Goal: Task Accomplishment & Management: Use online tool/utility

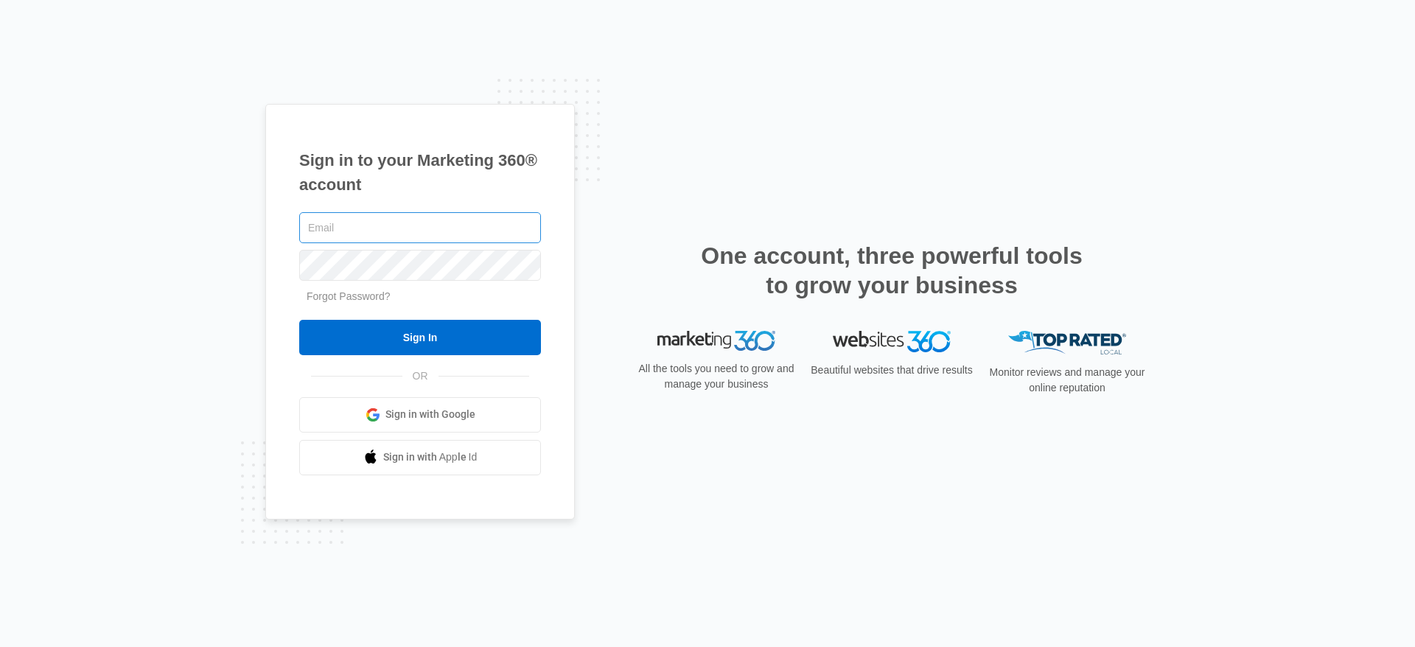
click at [405, 212] on input "text" at bounding box center [420, 227] width 242 height 31
type input "[PERSON_NAME][EMAIL_ADDRESS][PERSON_NAME][DOMAIN_NAME]"
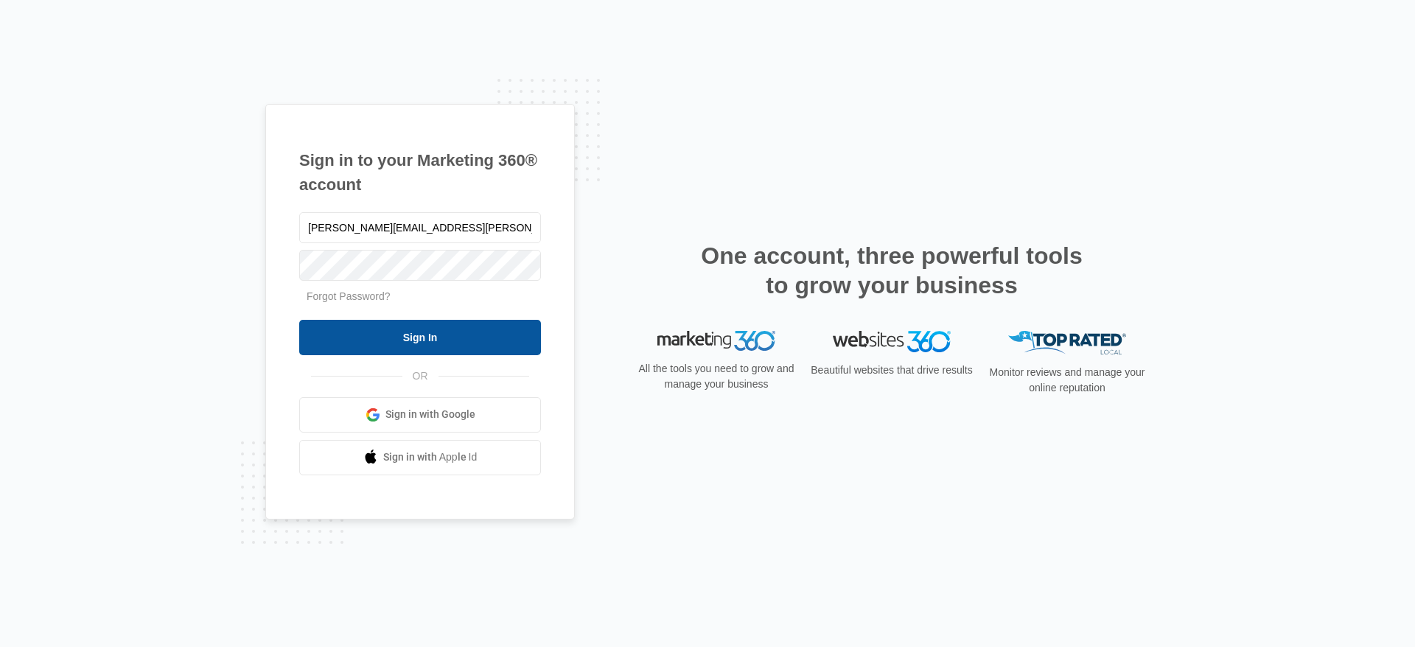
click at [496, 352] on input "Sign In" at bounding box center [420, 337] width 242 height 35
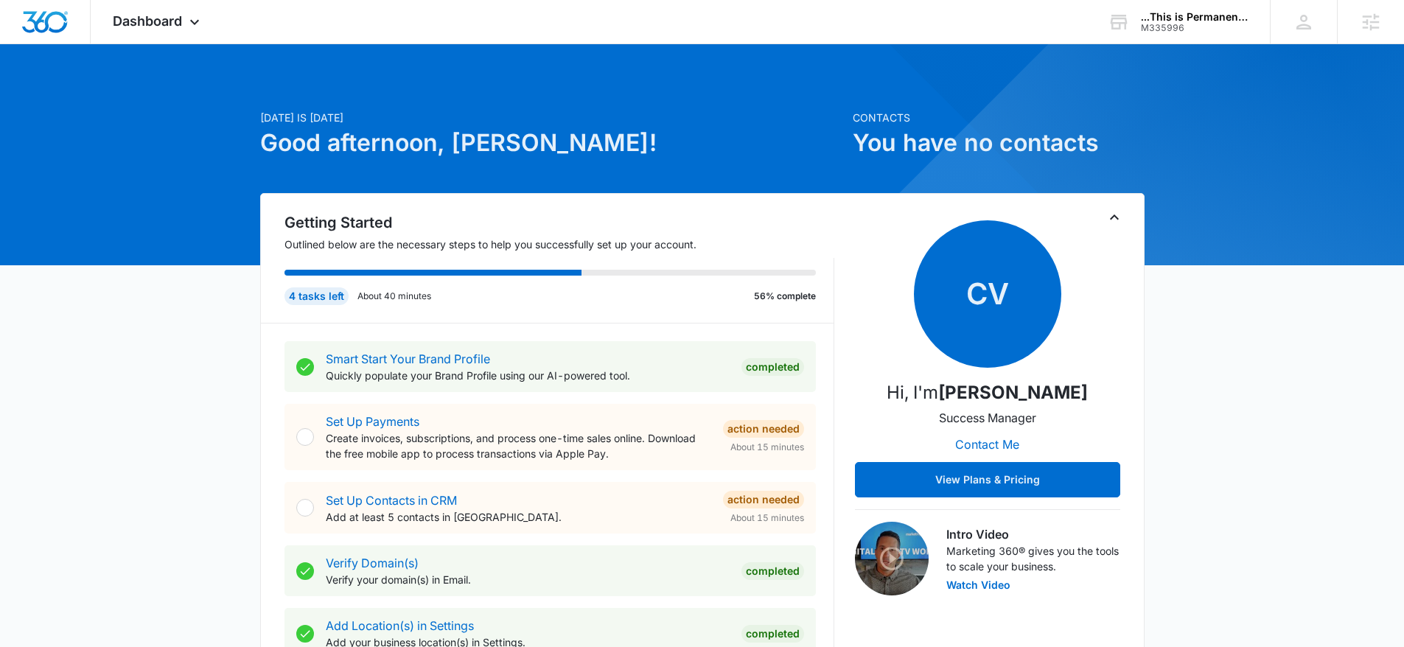
click at [172, 27] on span "Dashboard" at bounding box center [147, 20] width 69 height 15
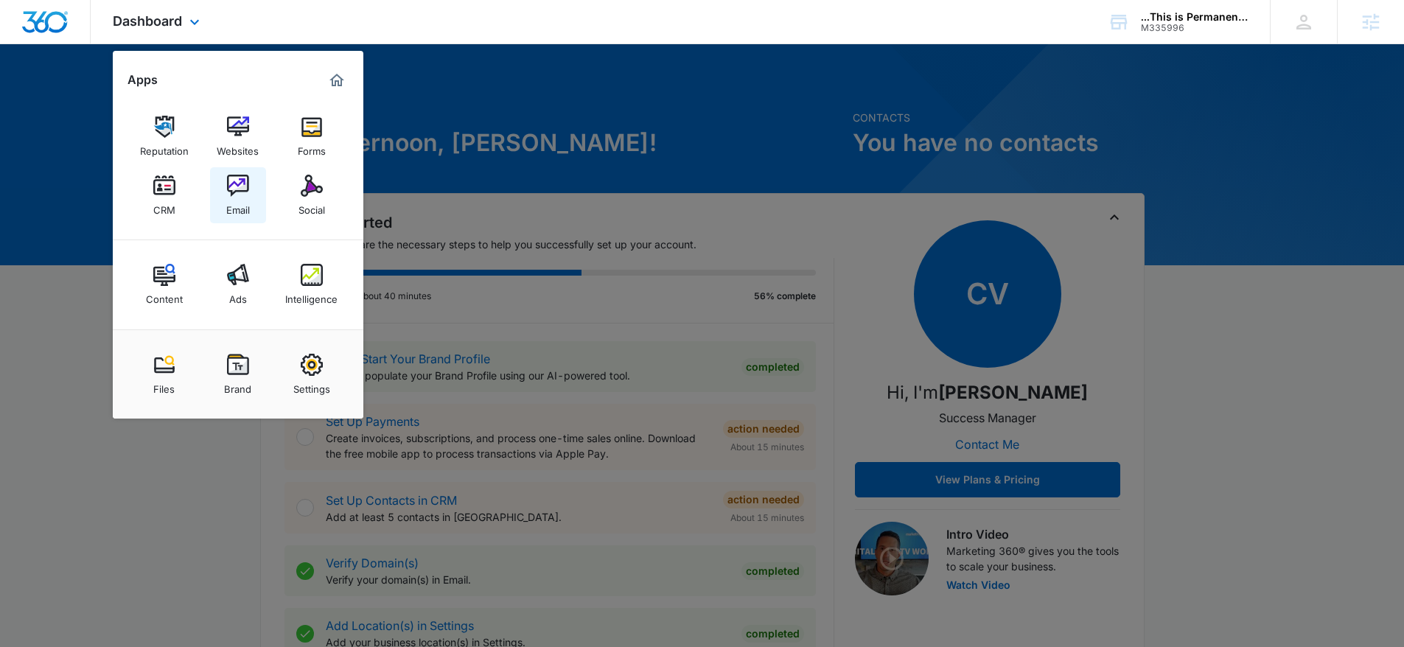
click at [234, 192] on img at bounding box center [238, 186] width 22 height 22
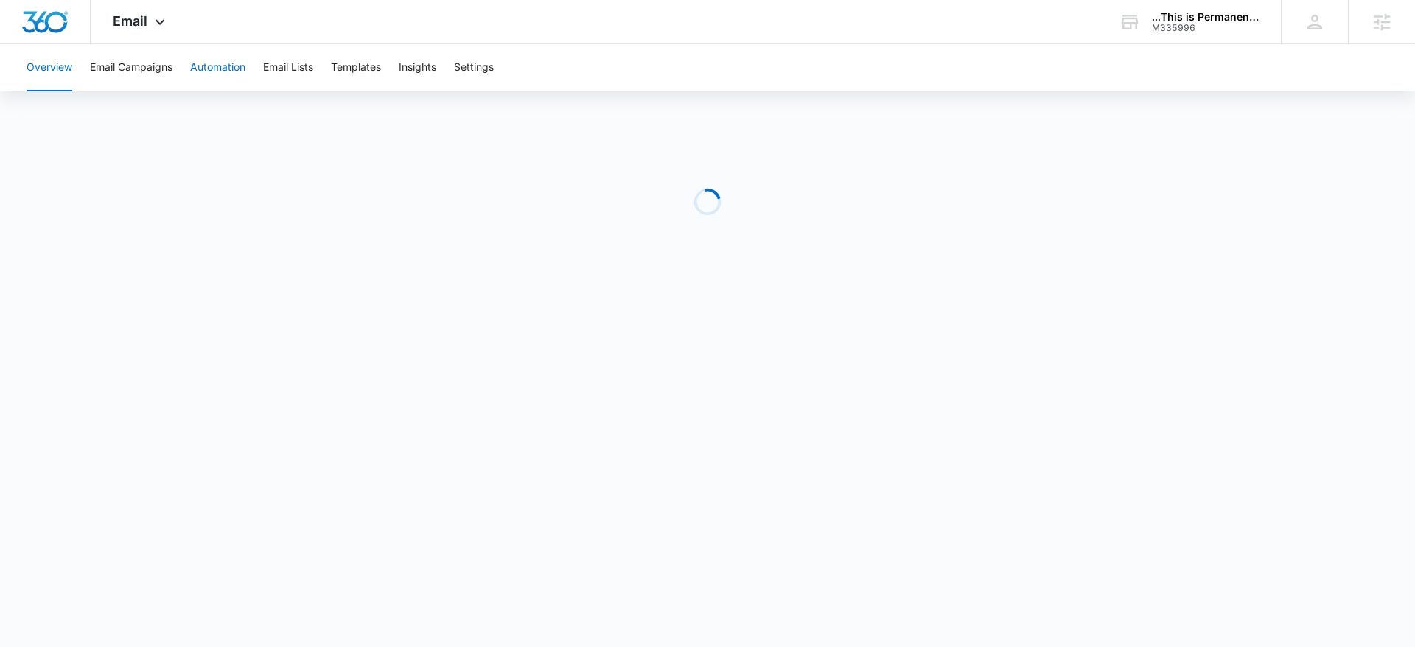
click at [200, 63] on button "Automation" at bounding box center [217, 67] width 55 height 47
